Goal: Use online tool/utility: Utilize a website feature to perform a specific function

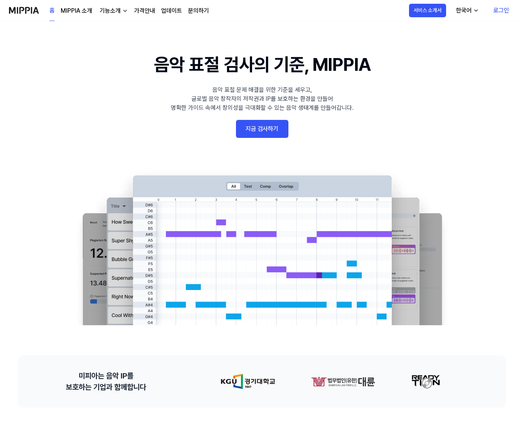
click at [494, 10] on link "로그인" at bounding box center [502, 10] width 28 height 21
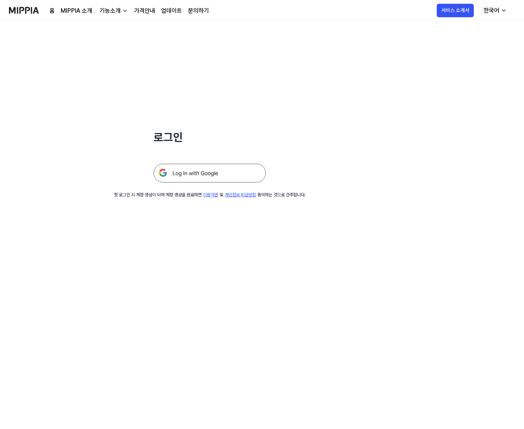
click at [219, 174] on img at bounding box center [210, 173] width 112 height 19
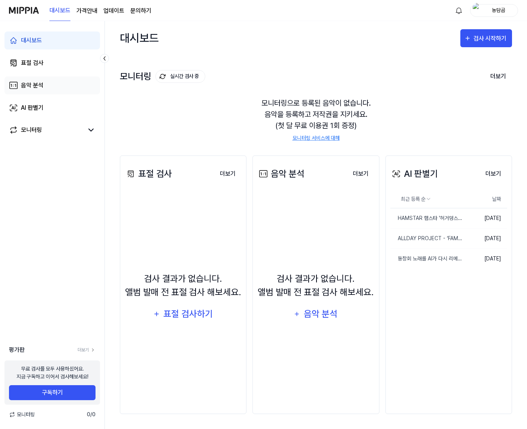
click at [55, 85] on link "음악 분석" at bounding box center [52, 85] width 96 height 18
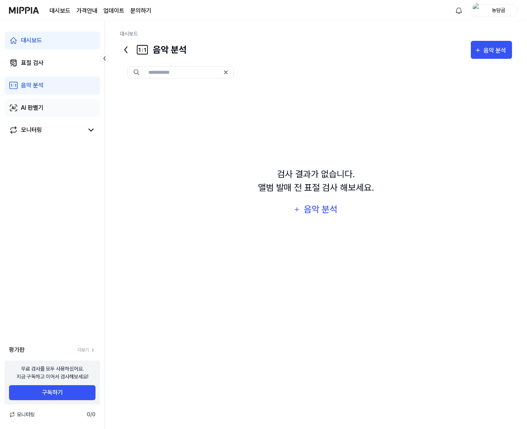
click at [42, 109] on div "AI 판별기" at bounding box center [32, 107] width 22 height 9
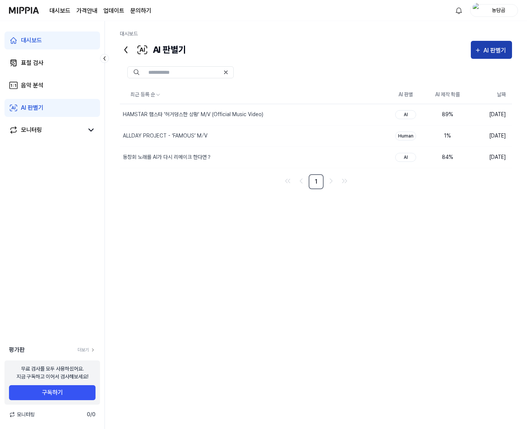
click at [504, 47] on div "AI 판별기" at bounding box center [496, 51] width 25 height 10
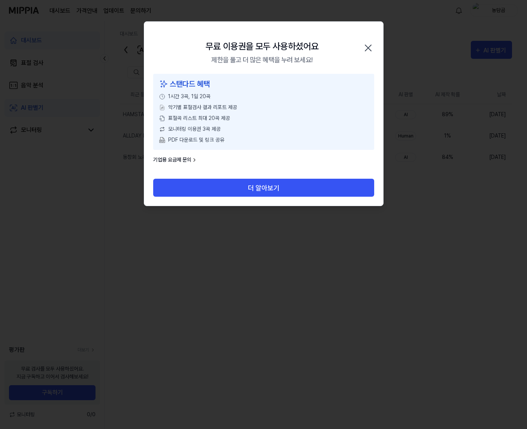
click at [368, 50] on icon "button" at bounding box center [368, 48] width 12 height 12
